Goal: Task Accomplishment & Management: Use online tool/utility

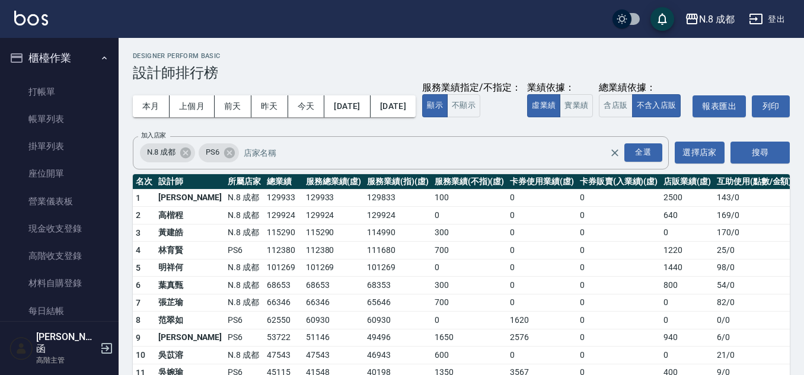
scroll to position [711, 0]
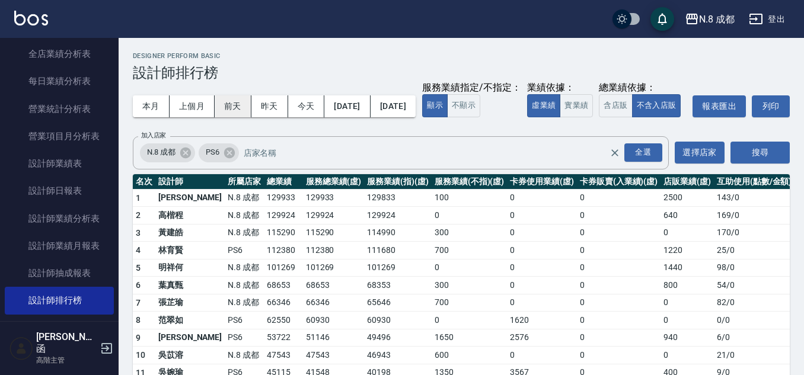
click at [229, 104] on button "前天" at bounding box center [233, 106] width 37 height 22
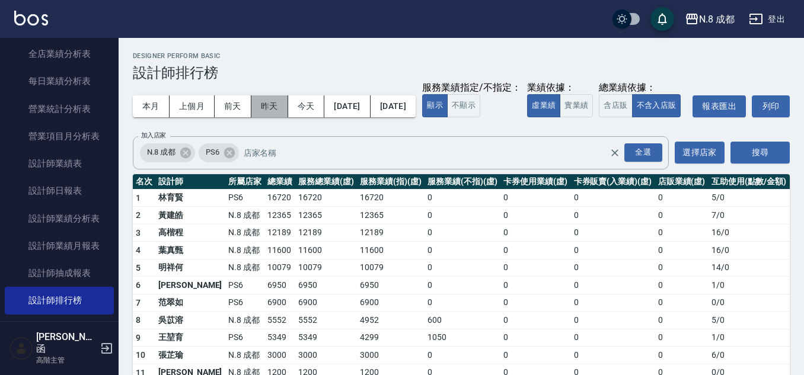
click at [273, 102] on button "昨天" at bounding box center [269, 106] width 37 height 22
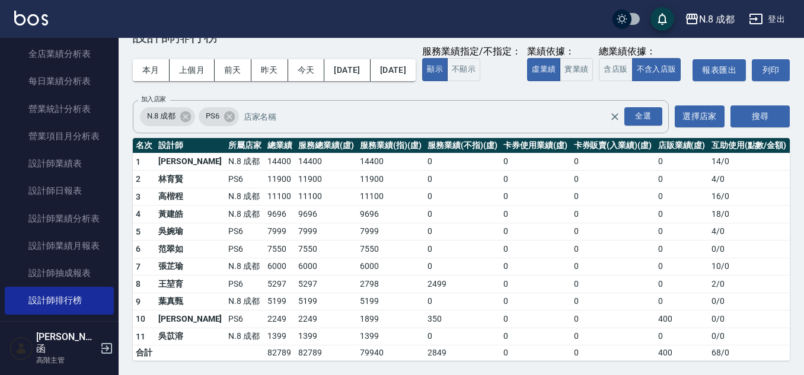
scroll to position [59, 0]
drag, startPoint x: 255, startPoint y: 160, endPoint x: 341, endPoint y: 160, distance: 85.9
click at [341, 160] on tr "1 [PERSON_NAME]8 成都 14400 14400 14400 0 0 0 0 14 / 0" at bounding box center [461, 162] width 657 height 18
click at [357, 160] on td "14400" at bounding box center [391, 162] width 68 height 18
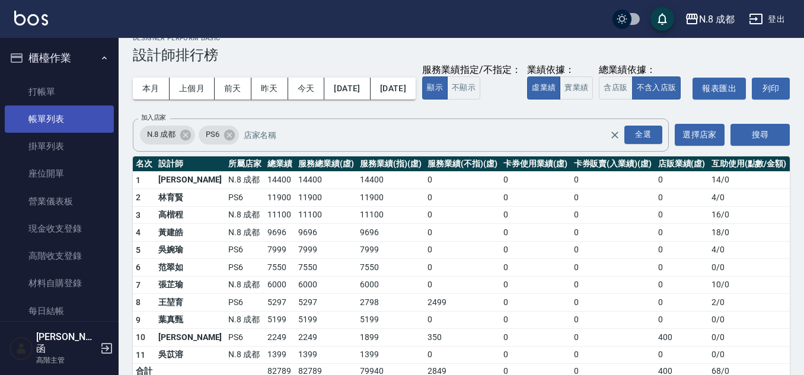
scroll to position [0, 0]
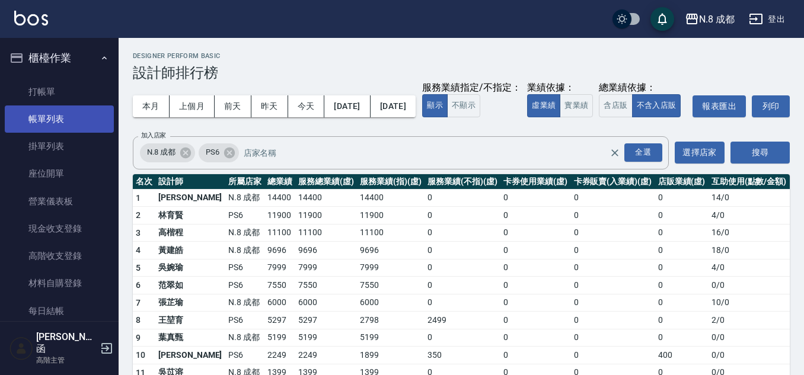
click at [74, 113] on link "帳單列表" at bounding box center [59, 118] width 109 height 27
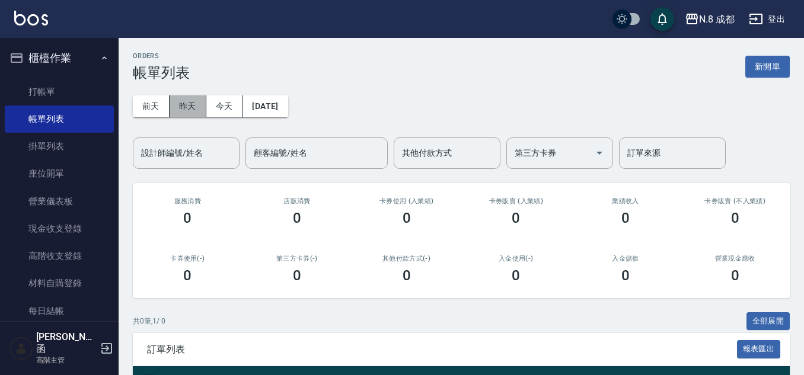
click at [185, 103] on button "昨天" at bounding box center [188, 106] width 37 height 22
click at [216, 152] on input "設計師編號/姓名" at bounding box center [186, 153] width 96 height 21
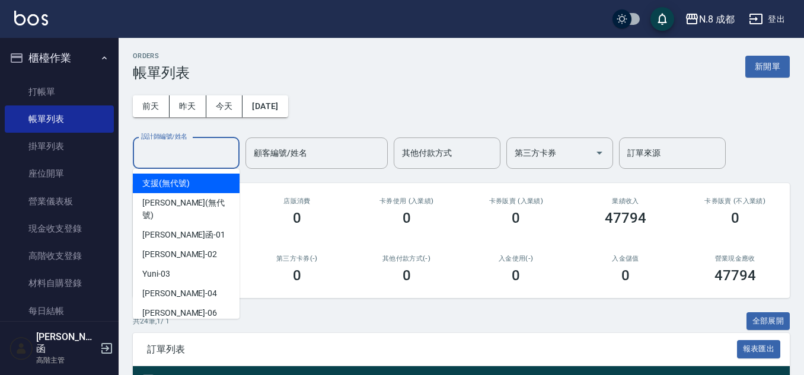
click at [216, 138] on div "設計師編號/姓名" at bounding box center [186, 153] width 107 height 31
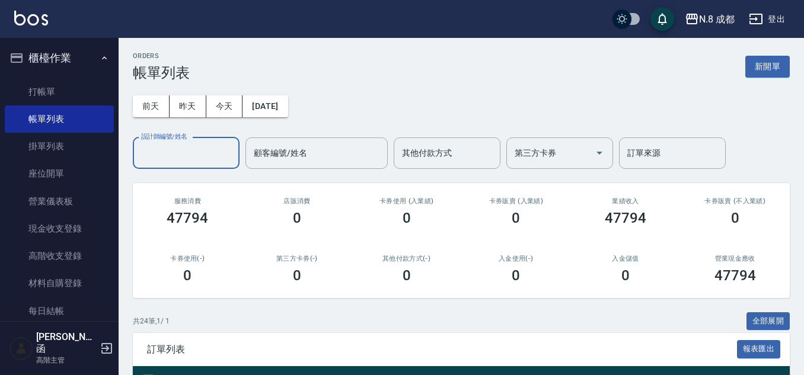
drag, startPoint x: 216, startPoint y: 138, endPoint x: 206, endPoint y: 148, distance: 14.2
click at [210, 144] on div "設計師編號/姓名" at bounding box center [186, 153] width 107 height 31
click at [206, 148] on input "設計師編號/姓名" at bounding box center [186, 153] width 96 height 21
click at [375, 107] on div "[DATE] [DATE] [DATE] [DATE] 設計師編號/姓名 設計師編號/姓名 顧客編號/姓名 顧客編號/姓名 其他付款方式 其他付款方式 第三方…" at bounding box center [461, 125] width 657 height 88
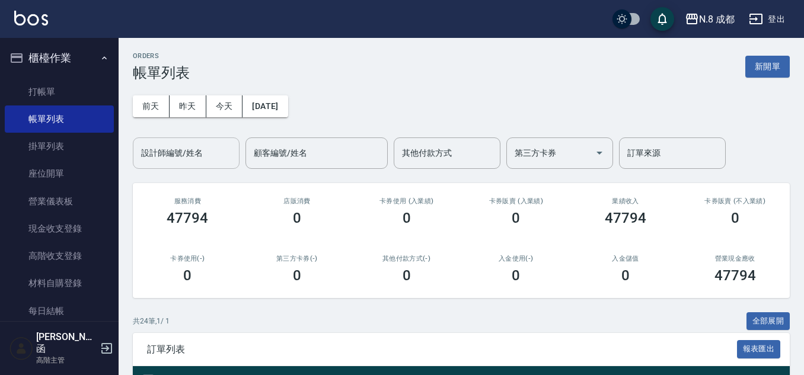
click at [198, 149] on input "設計師編號/姓名" at bounding box center [186, 153] width 96 height 21
type input "[PERSON_NAME]-52"
drag, startPoint x: 416, startPoint y: 64, endPoint x: 424, endPoint y: 61, distance: 8.3
click at [418, 63] on div "ORDERS 帳單列表 新開單" at bounding box center [461, 66] width 657 height 29
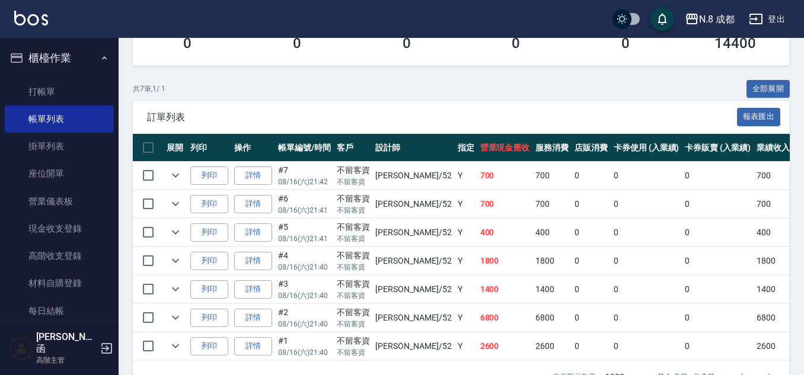
scroll to position [237, 0]
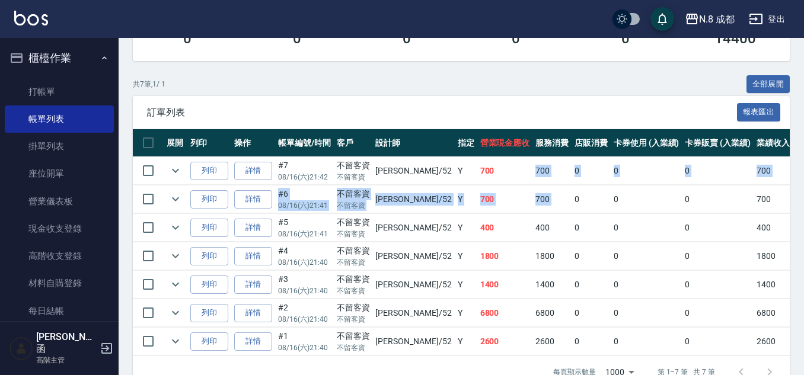
drag, startPoint x: 469, startPoint y: 177, endPoint x: 538, endPoint y: 194, distance: 70.9
click at [538, 194] on tbody "列印 詳情 #7 08/16 (六) 21:42 不留客資 不留客資 [PERSON_NAME] /52 Y 700 700 0 0 0 700 0 0 0 …" at bounding box center [642, 256] width 1019 height 199
click at [571, 194] on td "0" at bounding box center [590, 200] width 39 height 28
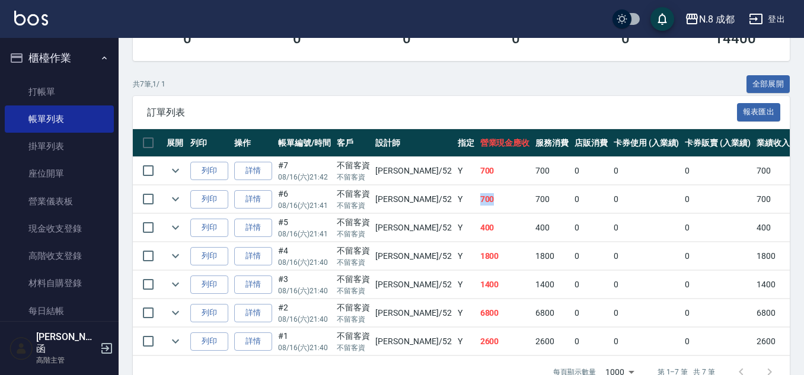
drag, startPoint x: 487, startPoint y: 202, endPoint x: 435, endPoint y: 195, distance: 52.6
click at [435, 195] on tr "列印 詳情 #6 08/16 (六) 21:41 不留客資 不留客資 [PERSON_NAME] /52 Y 700 700 0 0 0 700 0 0 0 …" at bounding box center [642, 200] width 1019 height 28
click at [149, 170] on input "checkbox" at bounding box center [148, 170] width 25 height 25
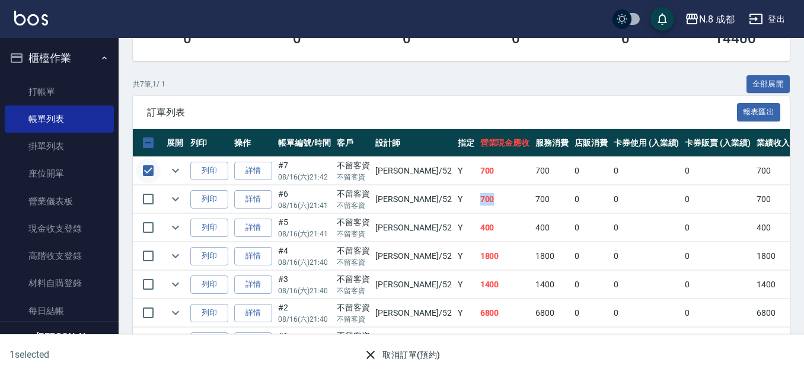
click at [140, 168] on input "checkbox" at bounding box center [148, 170] width 25 height 25
checkbox input "false"
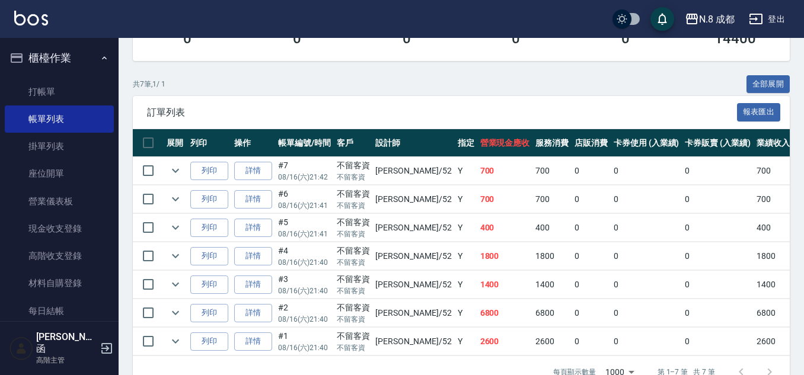
click at [287, 116] on span "訂單列表" at bounding box center [442, 113] width 590 height 12
click at [408, 92] on div "共 7 筆, 1 / 1 全部展開" at bounding box center [461, 84] width 657 height 18
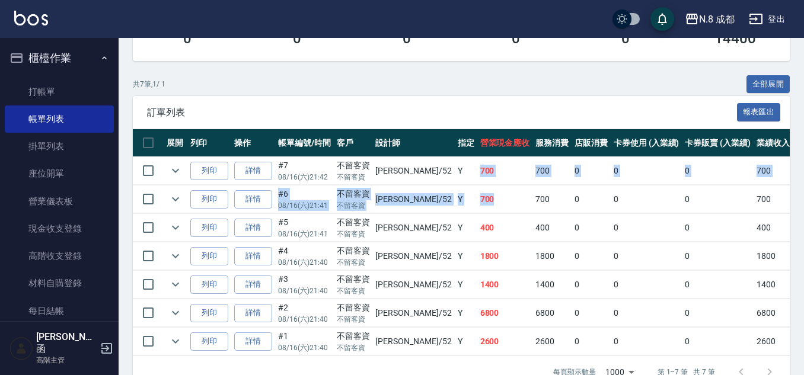
drag, startPoint x: 461, startPoint y: 185, endPoint x: 431, endPoint y: 171, distance: 32.9
click at [431, 171] on tbody "列印 詳情 #7 08/16 (六) 21:42 不留客資 不留客資 [PERSON_NAME] /52 Y 700 700 0 0 0 700 0 0 0 …" at bounding box center [642, 256] width 1019 height 199
drag, startPoint x: 82, startPoint y: 96, endPoint x: 159, endPoint y: 89, distance: 77.4
click at [82, 96] on link "打帳單" at bounding box center [59, 91] width 109 height 27
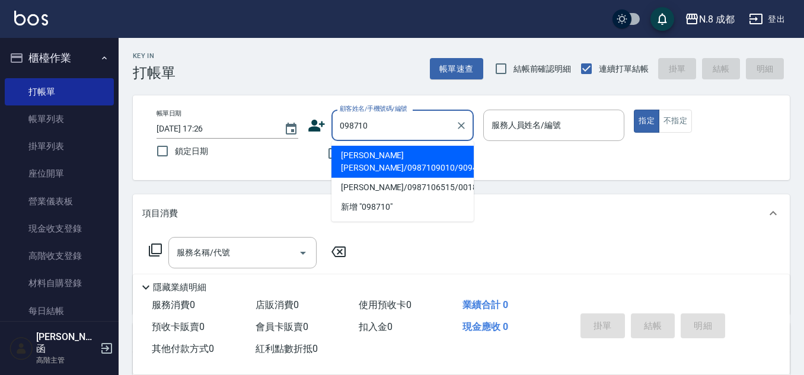
type input "0987106"
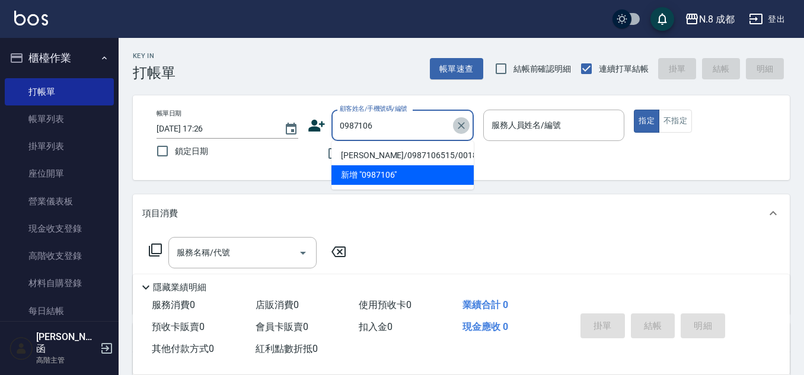
click at [461, 126] on icon "Clear" at bounding box center [461, 125] width 7 height 7
